Goal: Transaction & Acquisition: Purchase product/service

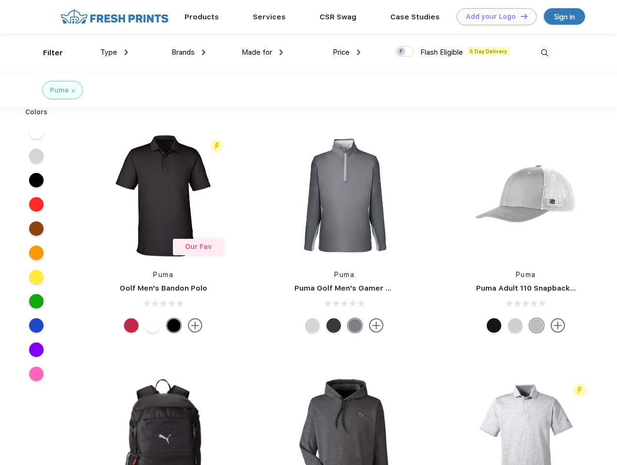
click at [493, 16] on link "Add your Logo Design Tool" at bounding box center [497, 16] width 80 height 17
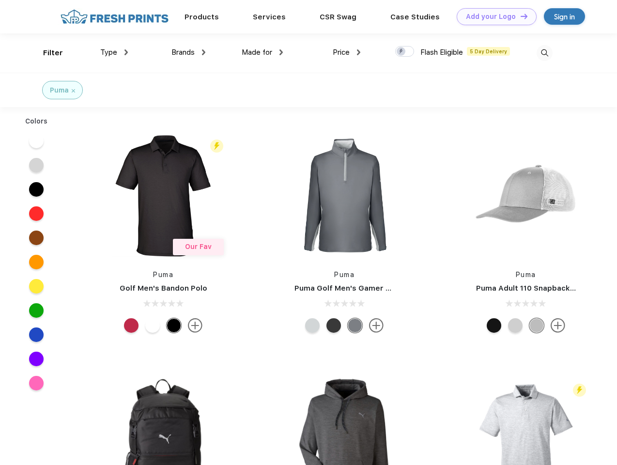
click at [0, 0] on div "Design Tool" at bounding box center [0, 0] width 0 height 0
click at [520, 16] on link "Add your Logo Design Tool" at bounding box center [497, 16] width 80 height 17
click at [46, 53] on div "Filter" at bounding box center [53, 52] width 20 height 11
click at [114, 52] on span "Type" at bounding box center [108, 52] width 17 height 9
click at [188, 52] on span "Brands" at bounding box center [182, 52] width 23 height 9
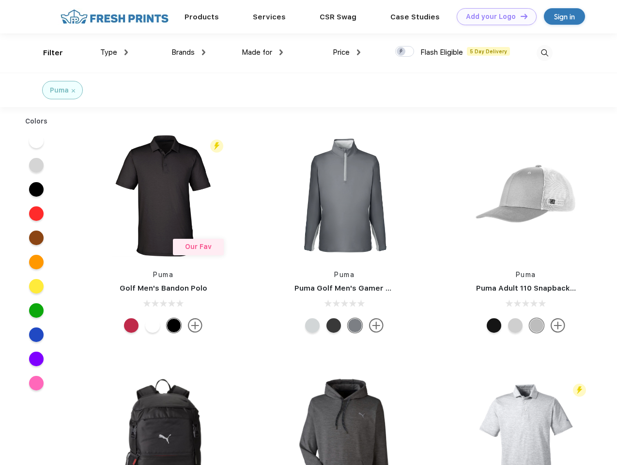
click at [262, 52] on span "Made for" at bounding box center [257, 52] width 31 height 9
click at [347, 52] on span "Price" at bounding box center [341, 52] width 17 height 9
click at [405, 52] on div at bounding box center [404, 51] width 19 height 11
click at [401, 52] on input "checkbox" at bounding box center [398, 49] width 6 height 6
click at [544, 53] on img at bounding box center [544, 53] width 16 height 16
